Goal: Find specific page/section: Find specific page/section

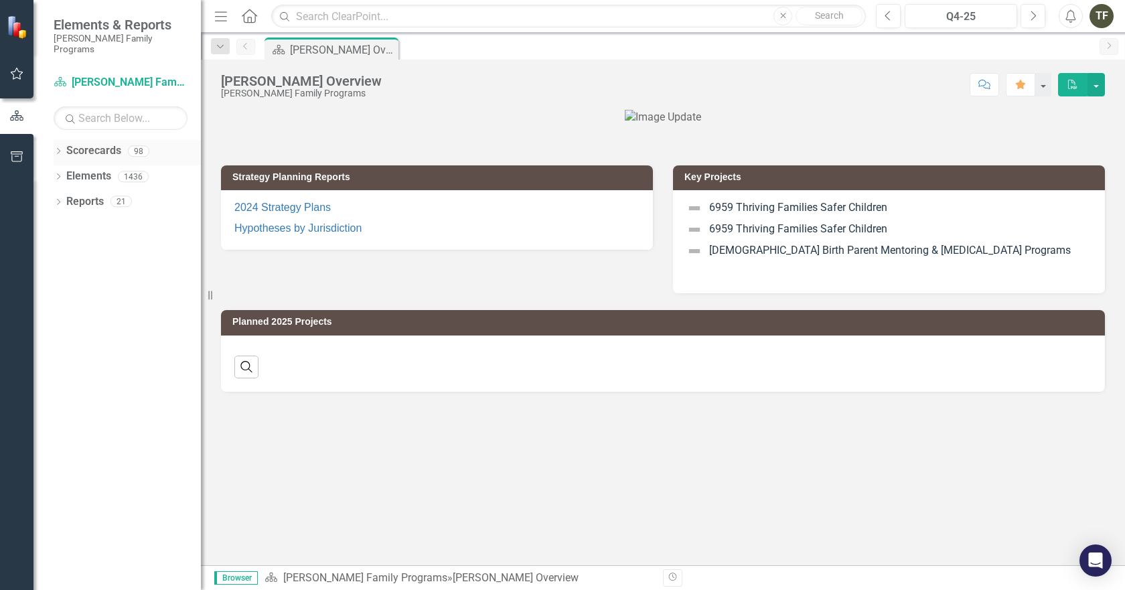
click at [57, 149] on icon "Dropdown" at bounding box center [58, 152] width 9 height 7
click at [65, 172] on icon "Dropdown" at bounding box center [65, 176] width 10 height 8
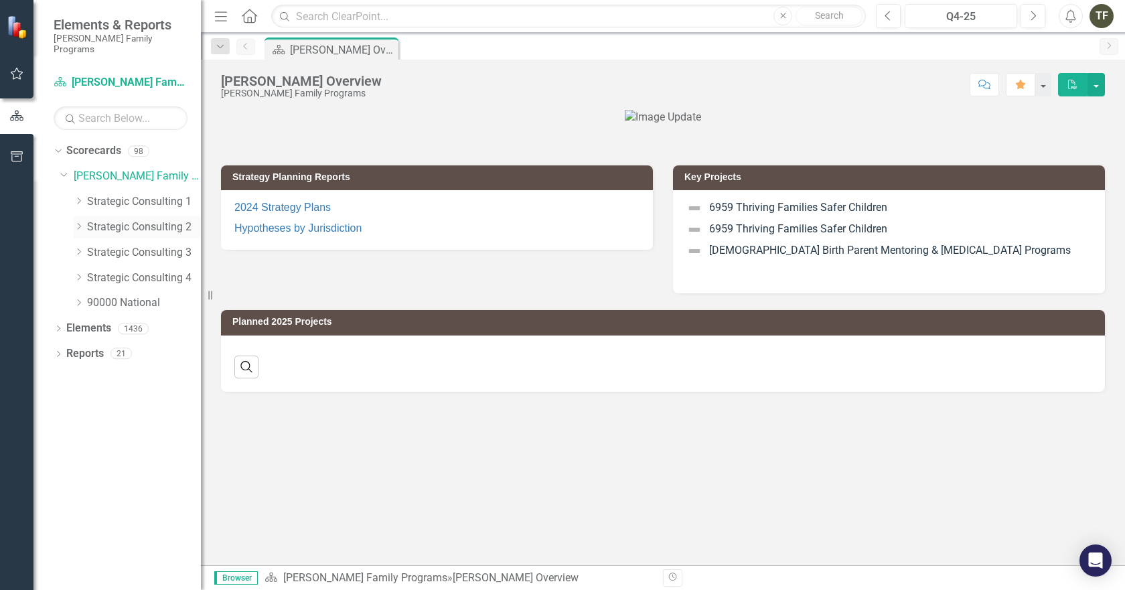
click at [78, 222] on icon "Dropdown" at bounding box center [79, 226] width 10 height 8
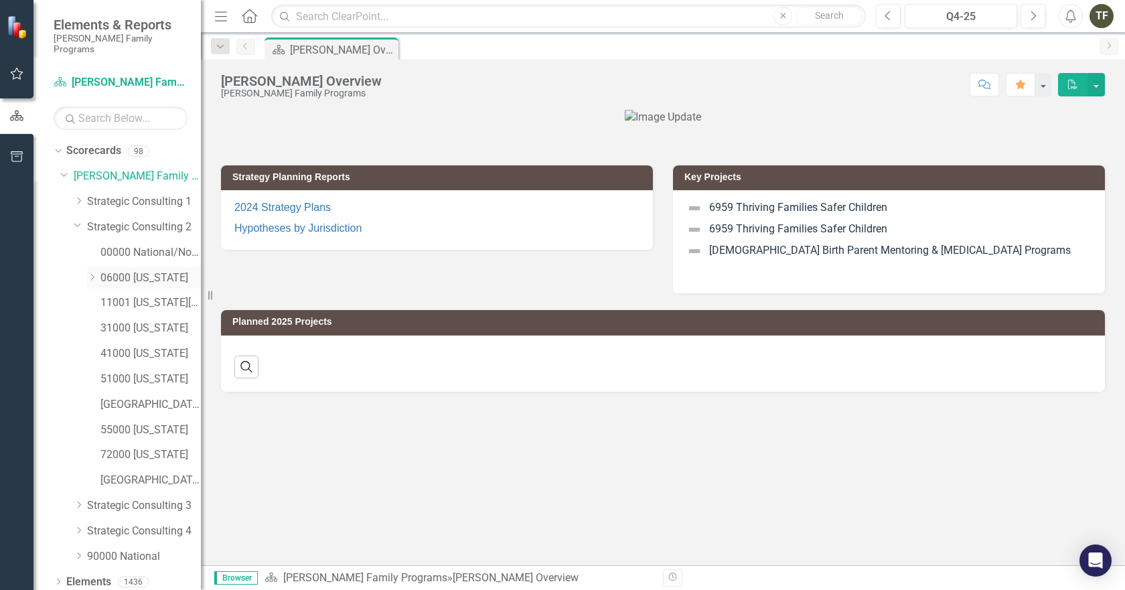
click at [94, 274] on icon at bounding box center [92, 277] width 3 height 7
click at [144, 397] on link "06067 [GEOGRAPHIC_DATA]" at bounding box center [157, 404] width 87 height 15
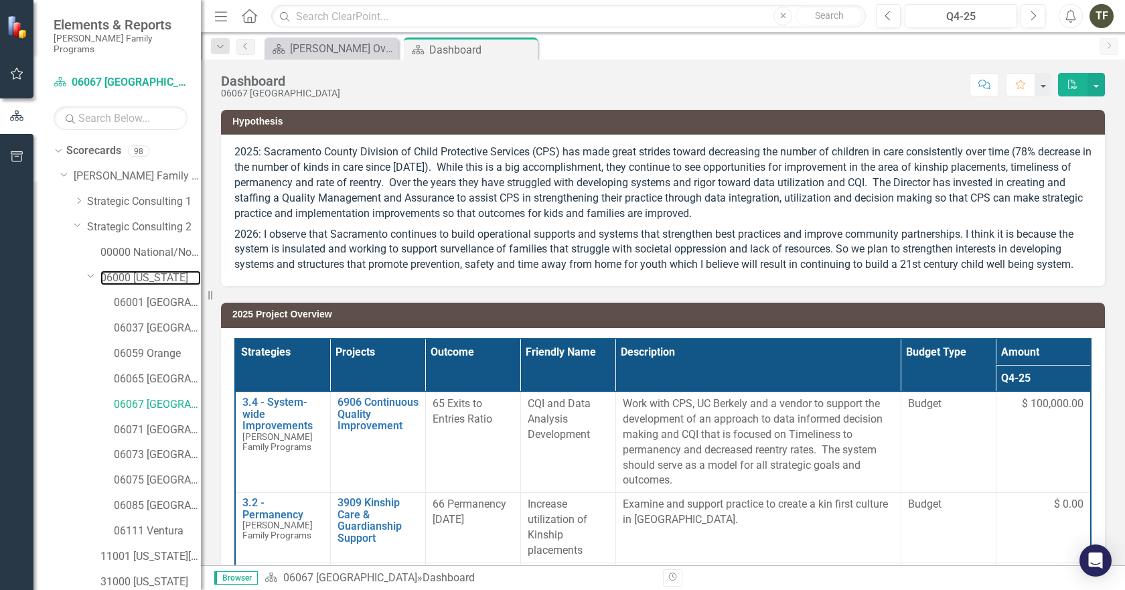
drag, startPoint x: 116, startPoint y: 260, endPoint x: 194, endPoint y: 303, distance: 89.0
click at [116, 270] on link "06000 [US_STATE]" at bounding box center [150, 277] width 100 height 15
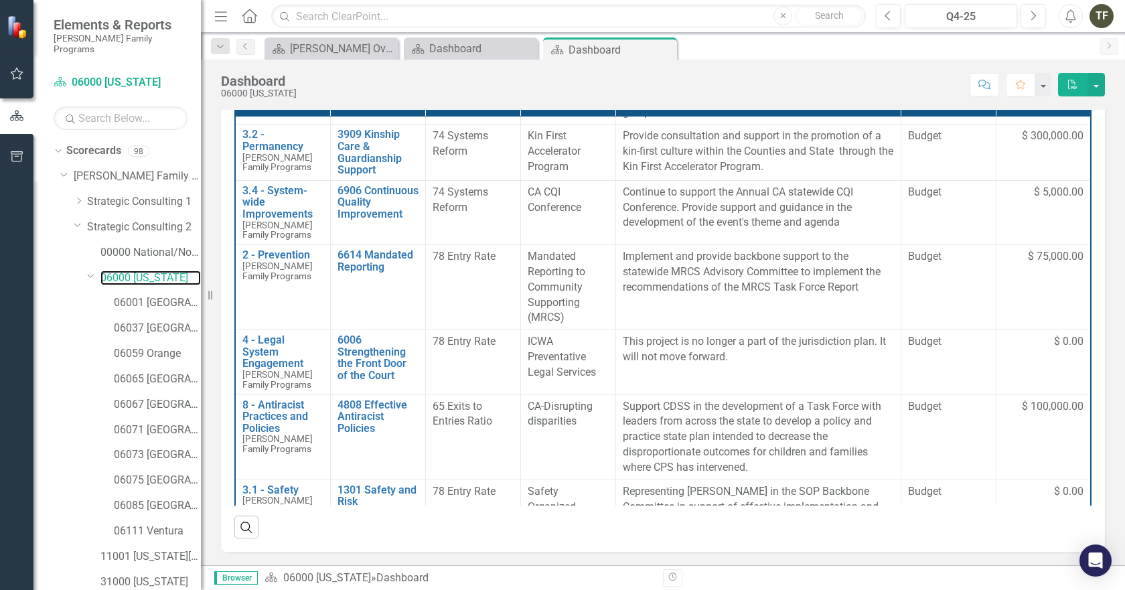
scroll to position [182, 0]
